Goal: Information Seeking & Learning: Learn about a topic

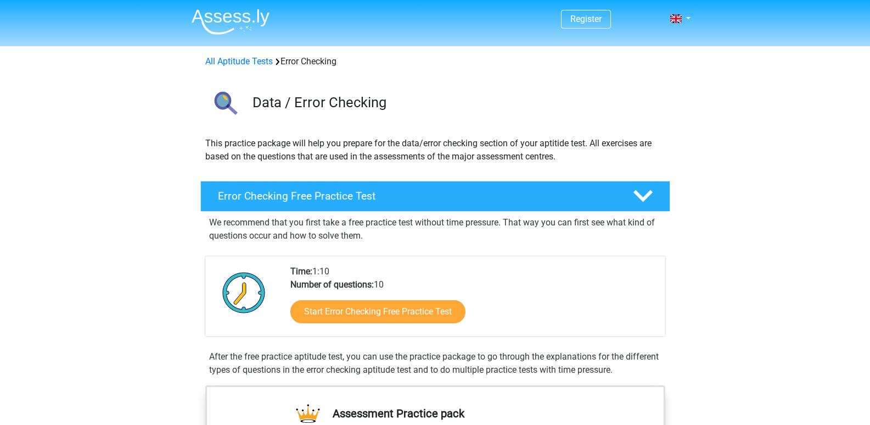
click at [281, 59] on div "All Aptitude Tests Error Checking" at bounding box center [435, 61] width 469 height 13
click at [277, 58] on icon at bounding box center [277, 61] width 5 height 7
click at [250, 60] on link "All Aptitude Tests" at bounding box center [239, 61] width 68 height 10
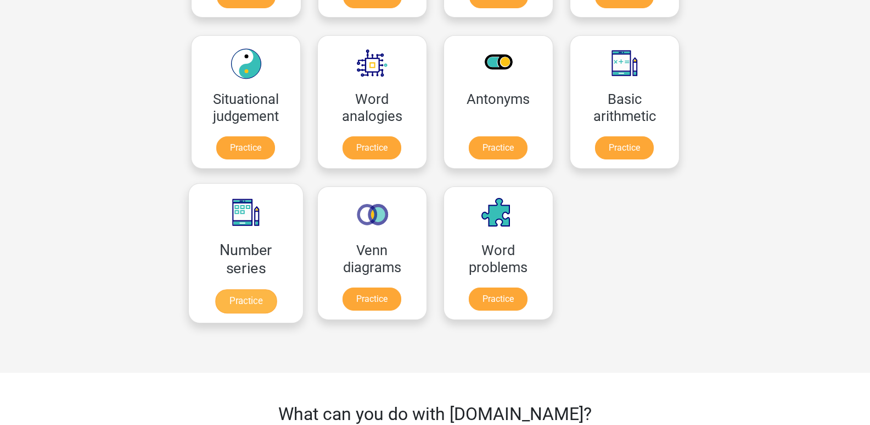
scroll to position [449, 0]
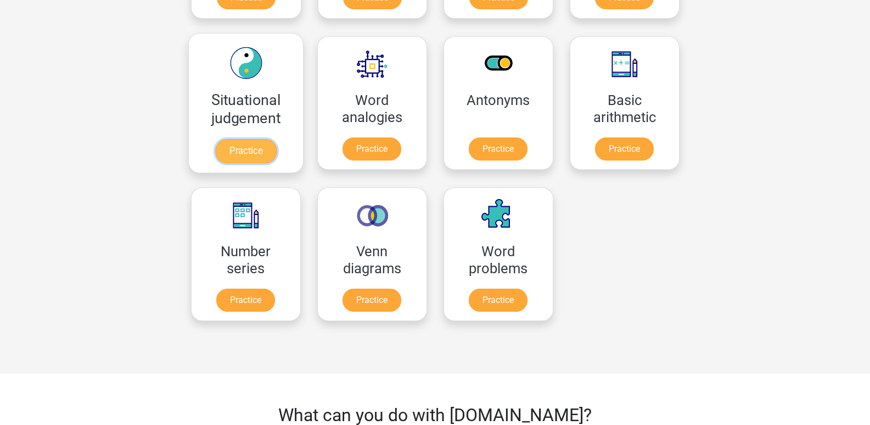
click at [232, 140] on link "Practice" at bounding box center [246, 151] width 62 height 24
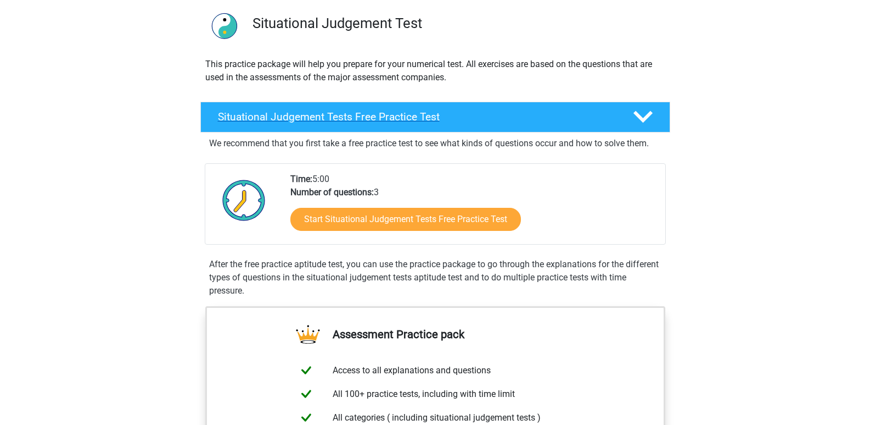
scroll to position [110, 0]
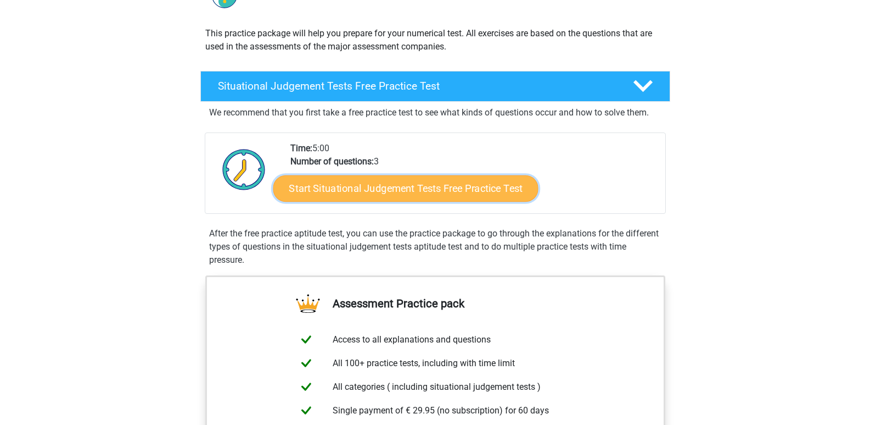
click at [359, 188] on link "Start Situational Judgement Tests Free Practice Test" at bounding box center [405, 188] width 265 height 26
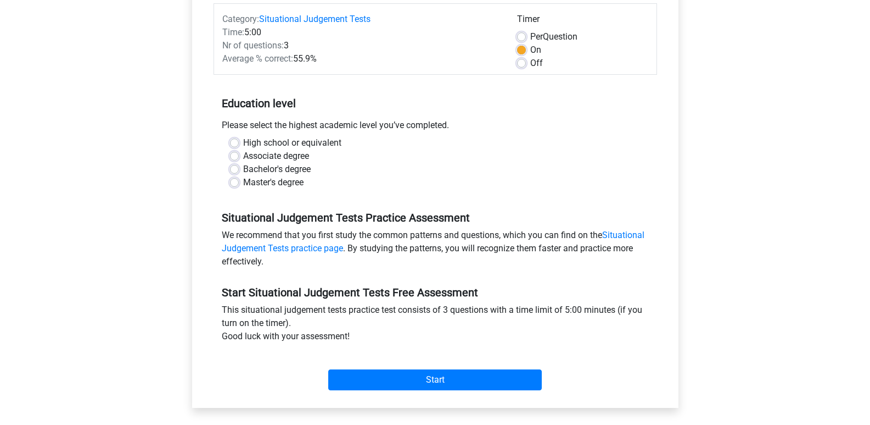
scroll to position [165, 0]
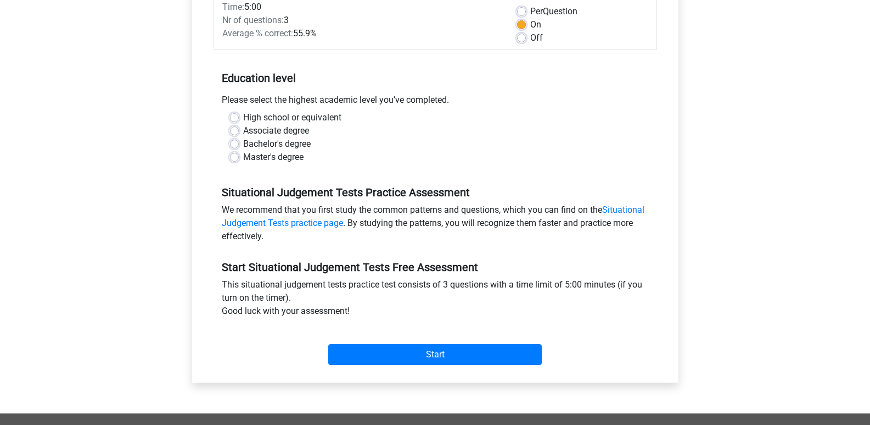
click at [243, 115] on label "High school or equivalent" at bounding box center [292, 117] width 98 height 13
click at [236, 115] on input "High school or equivalent" at bounding box center [234, 116] width 9 height 11
radio input "true"
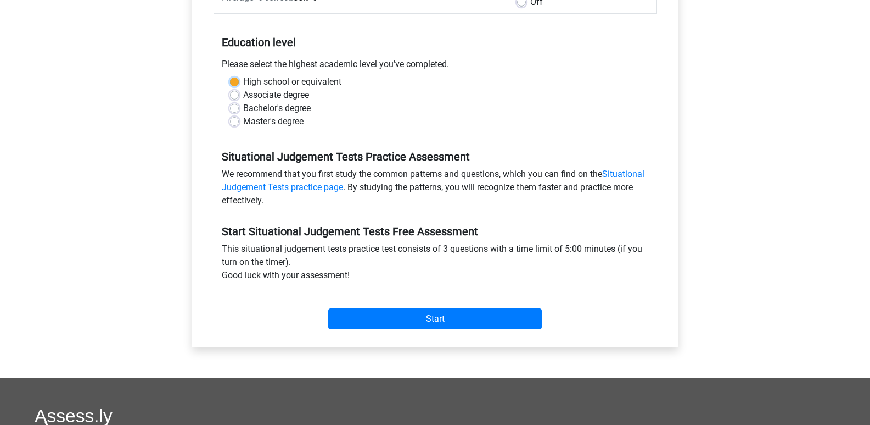
scroll to position [220, 0]
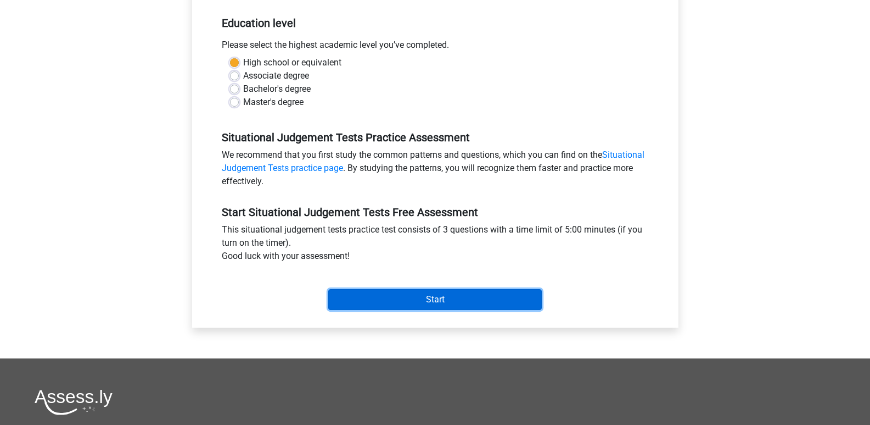
click at [450, 295] on input "Start" at bounding box center [435, 299] width 214 height 21
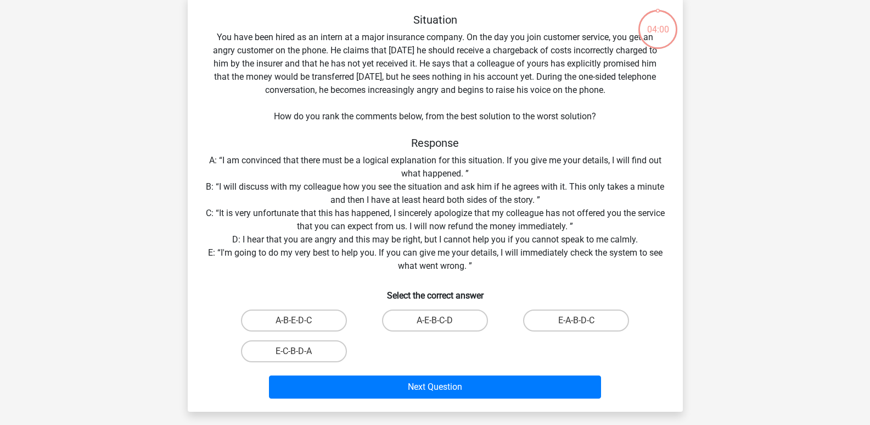
scroll to position [110, 0]
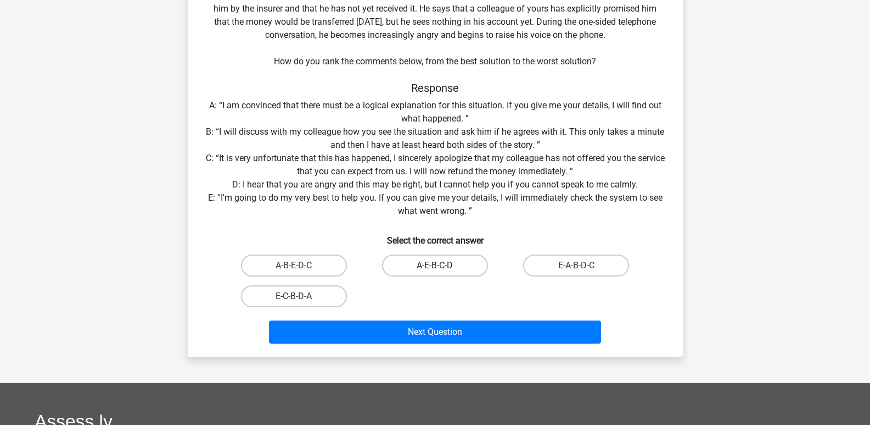
click at [434, 266] on label "A-E-B-C-D" at bounding box center [435, 265] width 106 height 22
click at [435, 266] on input "A-E-B-C-D" at bounding box center [438, 268] width 7 height 7
radio input "true"
click at [415, 352] on div "Situation You have been hired as an intern at a major insurance company. On the…" at bounding box center [435, 149] width 495 height 416
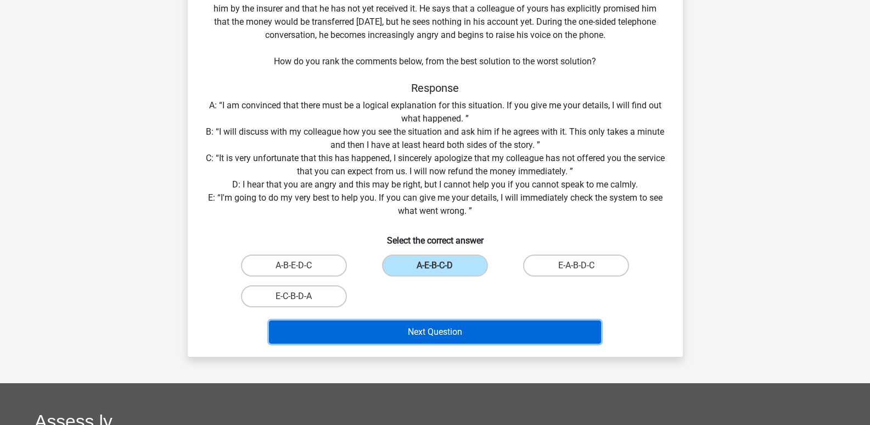
click at [413, 338] on button "Next Question" at bounding box center [435, 331] width 332 height 23
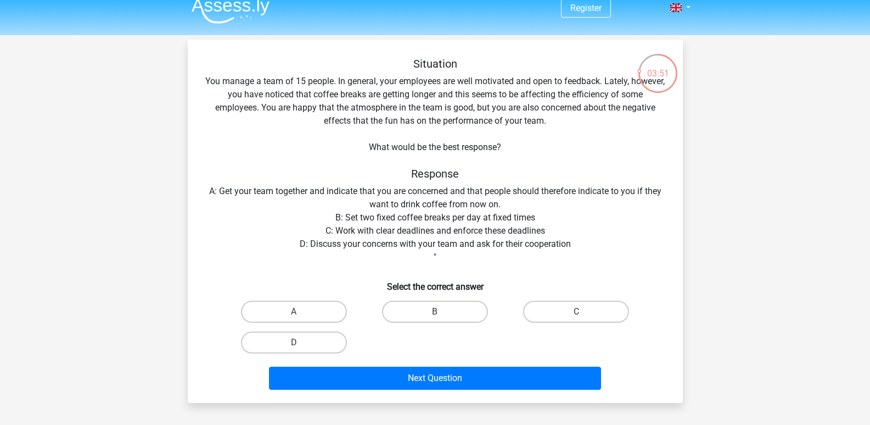
scroll to position [0, 0]
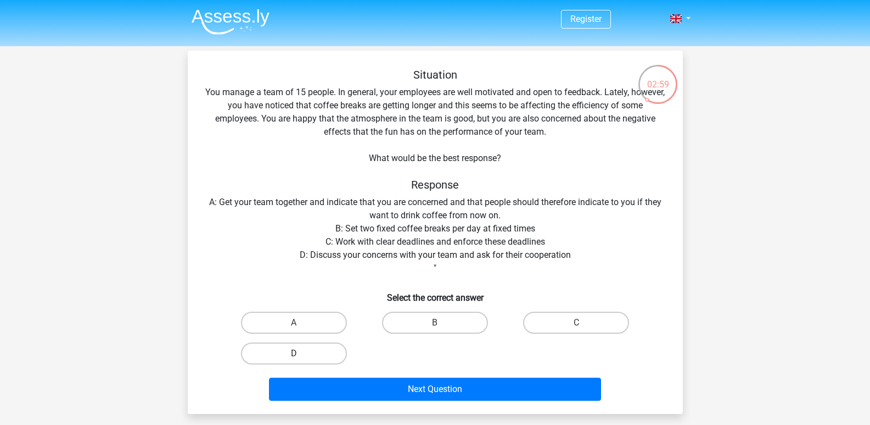
click at [273, 347] on label "D" at bounding box center [294, 353] width 106 height 22
click at [294, 353] on input "D" at bounding box center [297, 356] width 7 height 7
radio input "true"
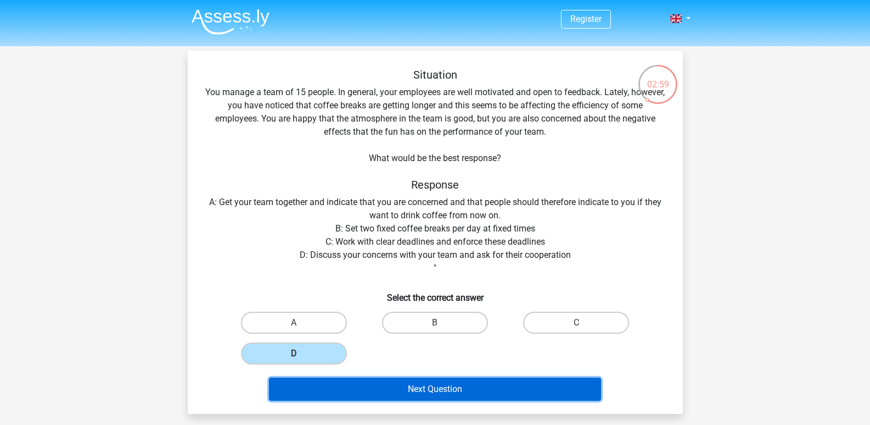
click at [388, 392] on button "Next Question" at bounding box center [435, 388] width 332 height 23
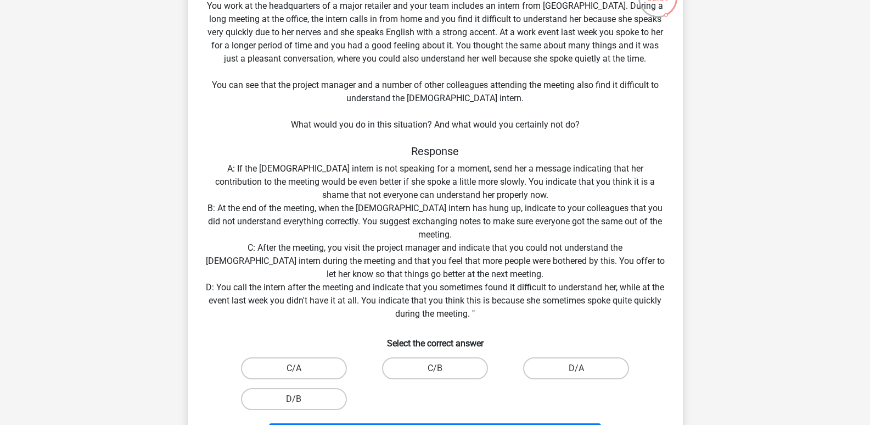
scroll to position [160, 0]
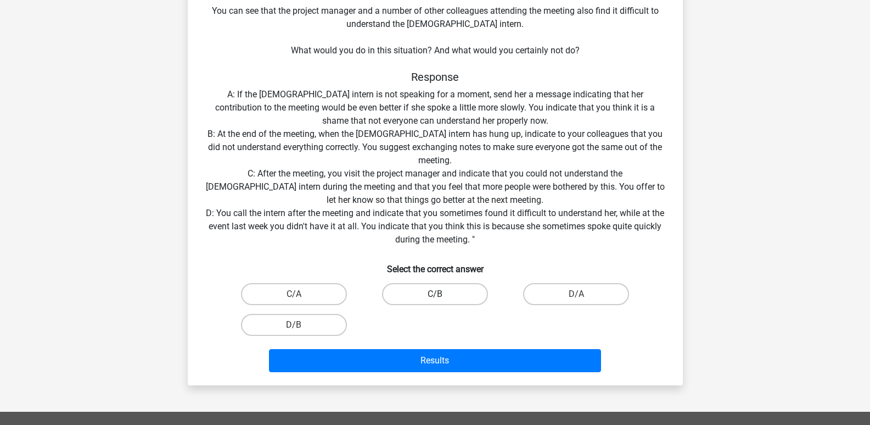
click at [466, 293] on label "C/B" at bounding box center [435, 294] width 106 height 22
click at [442, 294] on input "C/B" at bounding box center [438, 297] width 7 height 7
radio input "true"
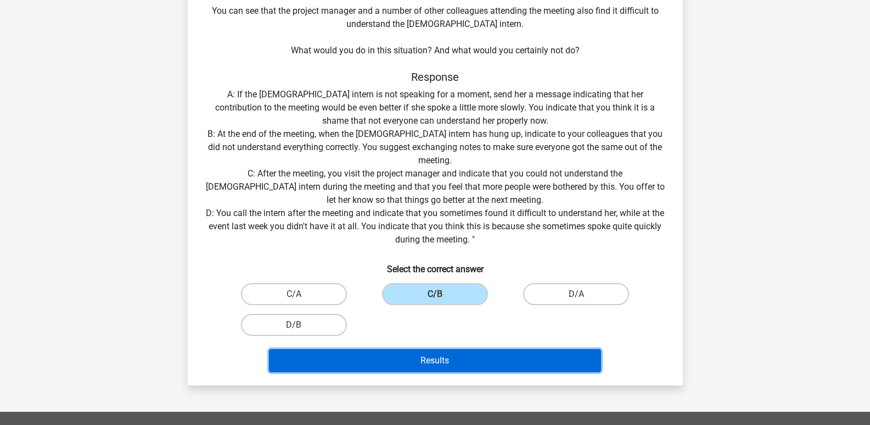
click at [465, 366] on button "Results" at bounding box center [435, 360] width 332 height 23
